Goal: Task Accomplishment & Management: Complete application form

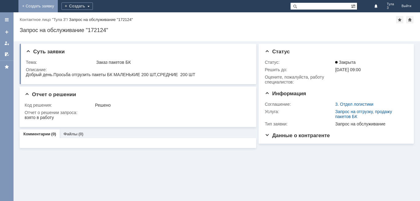
click at [58, 3] on link "+ Создать заявку" at bounding box center [37, 6] width 39 height 12
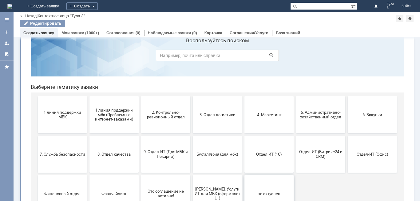
scroll to position [31, 0]
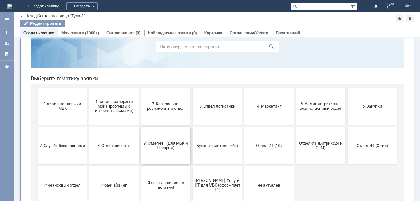
click at [177, 153] on button "9. Отдел-ИТ (Для МБК и Пекарни)" at bounding box center [165, 145] width 49 height 37
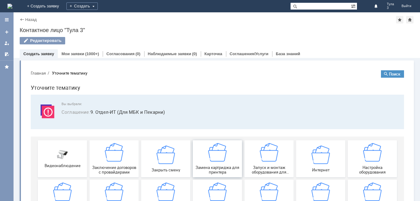
click at [222, 155] on img at bounding box center [217, 152] width 18 height 18
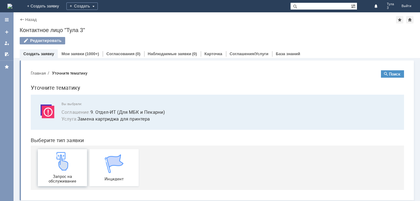
click at [74, 169] on div "Запрос на обслуживание" at bounding box center [63, 167] width 46 height 31
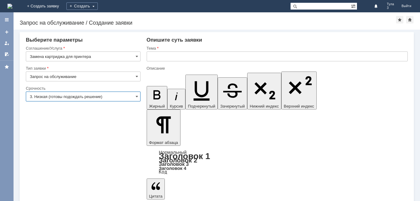
click at [83, 94] on input "3. Низкая (готовы подождать решение)" at bounding box center [83, 96] width 115 height 10
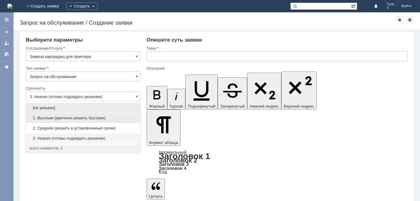
click at [85, 119] on span "1. Высокая (критично решить быстрее)" at bounding box center [83, 117] width 107 height 5
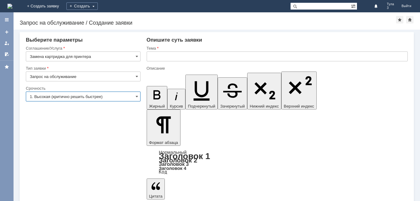
type input "1. Высокая (критично решить быстрее)"
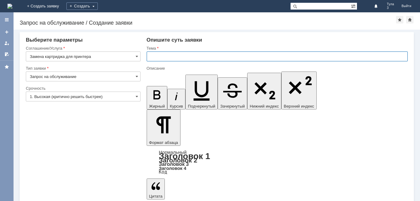
click at [198, 58] on input "text" at bounding box center [277, 56] width 261 height 10
type input "МБК Тула 3, картридж"
